Goal: Check status

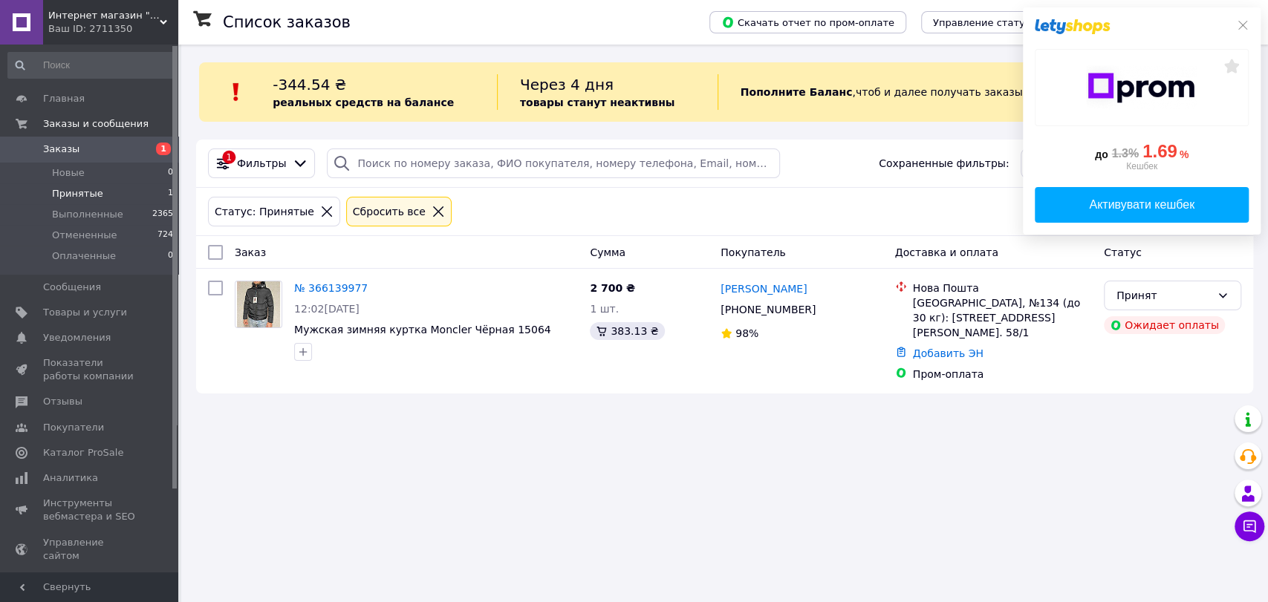
click at [339, 460] on div "Список заказов Скачать отчет по пром-оплате Управление статусами Экспорт Создат…" at bounding box center [724, 301] width 1087 height 602
click at [1242, 22] on icon at bounding box center [1243, 25] width 12 height 12
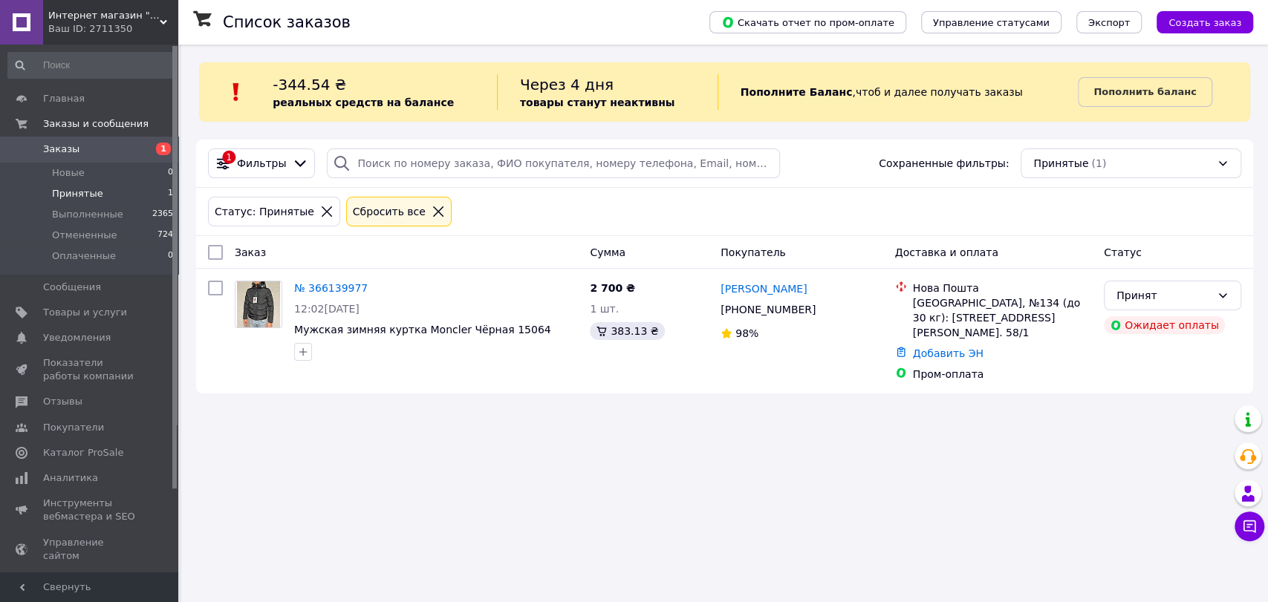
click at [119, 191] on li "Принятые 1" at bounding box center [91, 193] width 182 height 21
click at [83, 168] on li "Новые 0" at bounding box center [91, 173] width 182 height 21
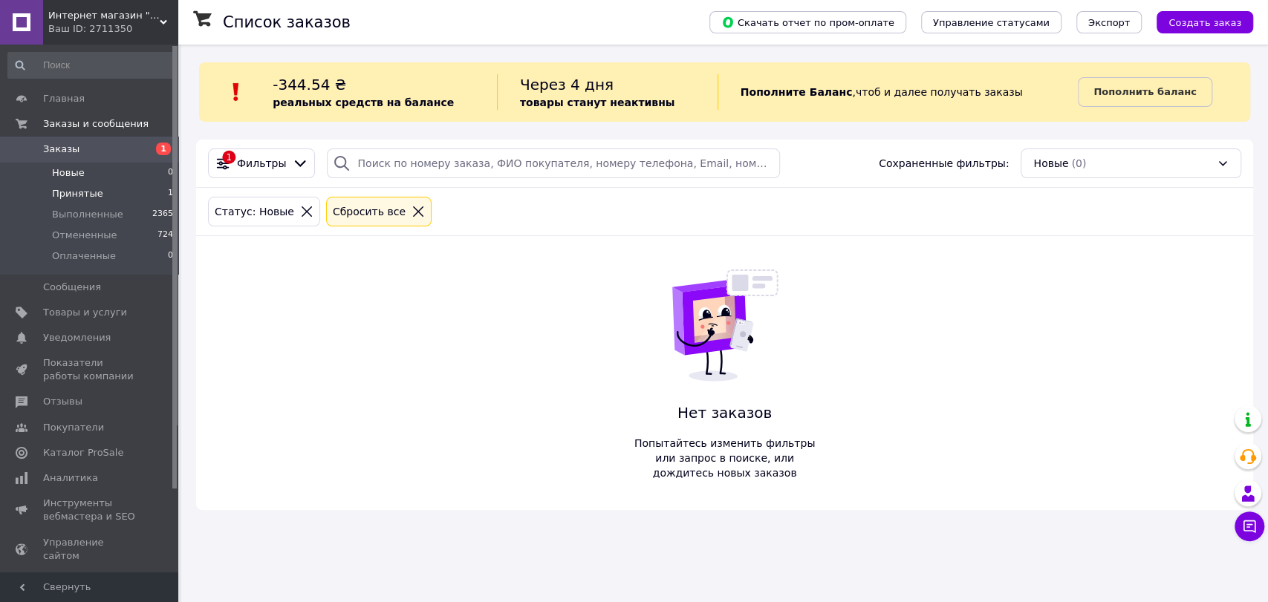
click at [79, 192] on span "Принятые" at bounding box center [77, 193] width 51 height 13
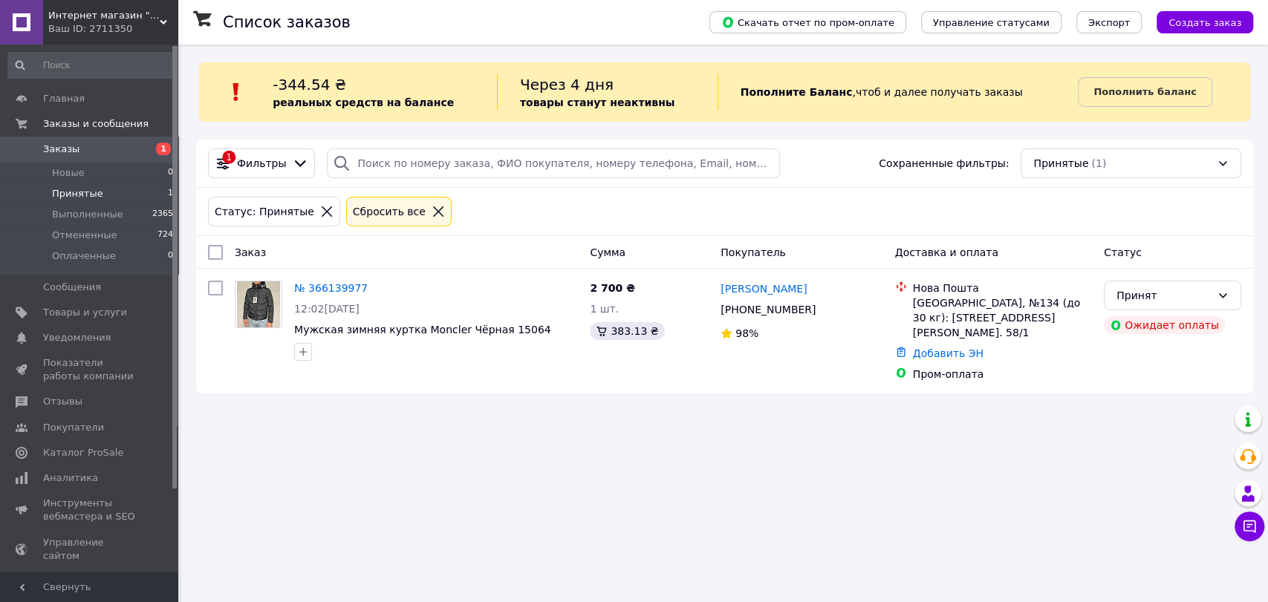
click at [730, 489] on div "Список заказов Скачать отчет по пром-оплате Управление статусами Экспорт Создат…" at bounding box center [724, 301] width 1087 height 602
